Goal: Entertainment & Leisure: Consume media (video, audio)

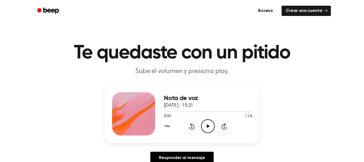
click at [206, 127] on icon "Play Audio" at bounding box center [208, 126] width 14 height 14
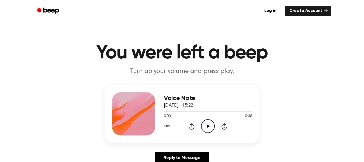
click at [208, 128] on icon "Play Audio" at bounding box center [208, 126] width 14 height 14
